Goal: Entertainment & Leisure: Consume media (video, audio)

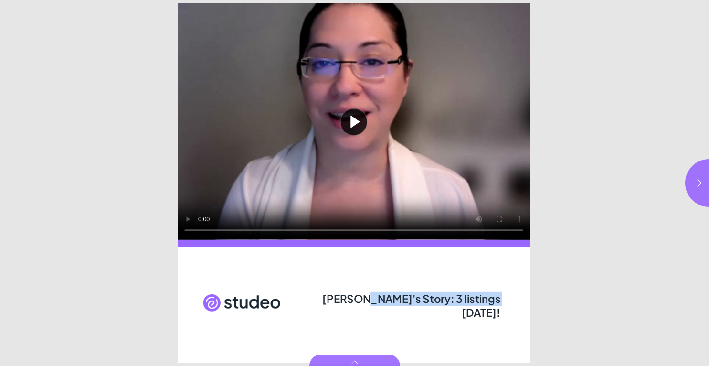
drag, startPoint x: 360, startPoint y: 301, endPoint x: 487, endPoint y: 300, distance: 126.9
click at [487, 300] on span "[PERSON_NAME]'s Story: 3 listings [DATE]!" at bounding box center [411, 305] width 178 height 28
click at [701, 190] on button "button" at bounding box center [709, 183] width 48 height 48
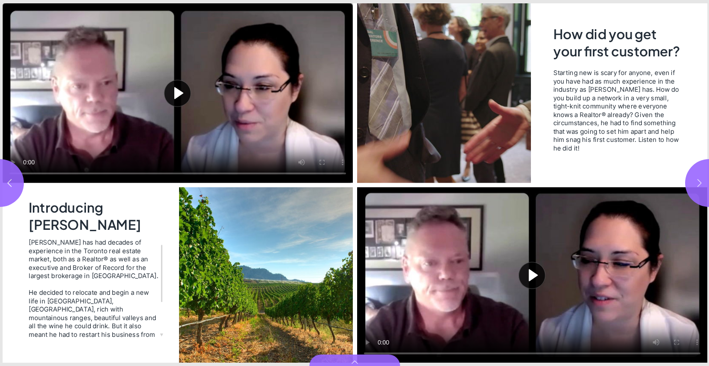
click at [696, 187] on icon "button" at bounding box center [699, 183] width 10 height 10
type input "***"
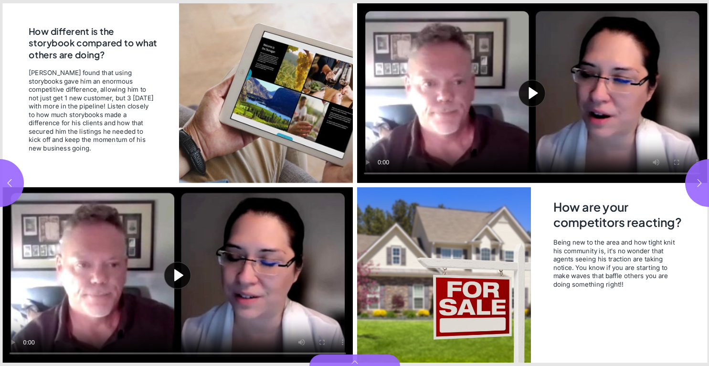
click at [168, 285] on button "Play video" at bounding box center [177, 275] width 350 height 176
click at [215, 276] on video "Video" at bounding box center [177, 275] width 350 height 176
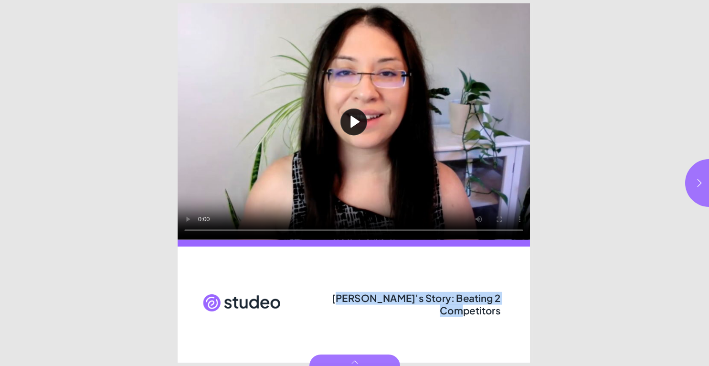
drag, startPoint x: 329, startPoint y: 300, endPoint x: 499, endPoint y: 301, distance: 169.9
click at [499, 301] on span "[PERSON_NAME]'s Story: Beating 2 Competitors" at bounding box center [415, 303] width 168 height 25
click at [692, 180] on button "button" at bounding box center [709, 183] width 48 height 48
type input "***"
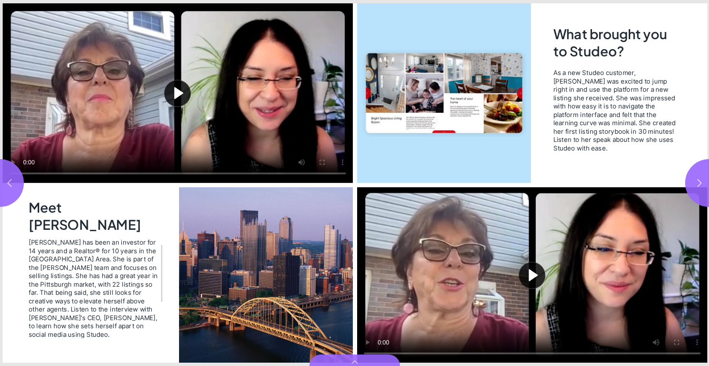
click at [535, 282] on button "Play video" at bounding box center [531, 275] width 350 height 176
click at [535, 250] on video "Video" at bounding box center [531, 275] width 350 height 176
click at [303, 229] on img "Page 2" at bounding box center [265, 275] width 174 height 176
